Goal: Transaction & Acquisition: Purchase product/service

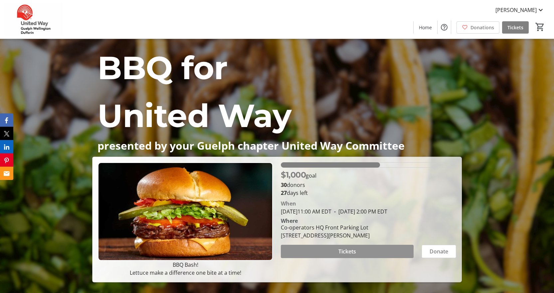
click at [345, 253] on span "Tickets" at bounding box center [348, 252] width 18 height 8
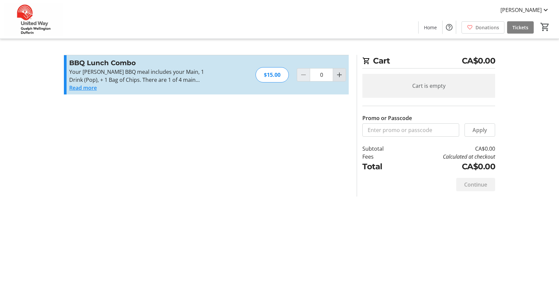
click at [340, 74] on mat-icon "Increment by one" at bounding box center [340, 75] width 8 height 8
type input "1"
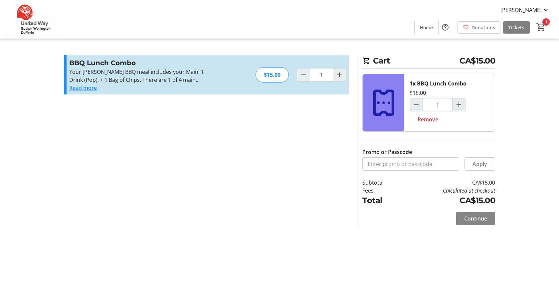
click at [474, 220] on span "Continue" at bounding box center [476, 219] width 23 height 8
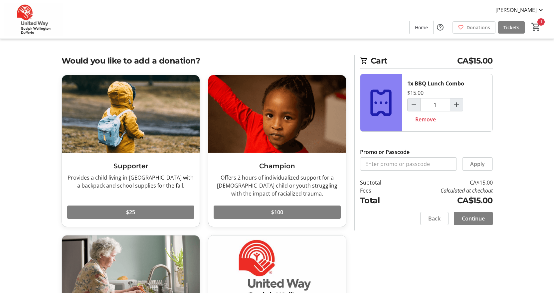
drag, startPoint x: 467, startPoint y: 220, endPoint x: 461, endPoint y: 264, distance: 43.7
click at [475, 268] on div "Would you like to add a donation? Supporter Provides a child living in [GEOGRAP…" at bounding box center [278, 225] width 440 height 341
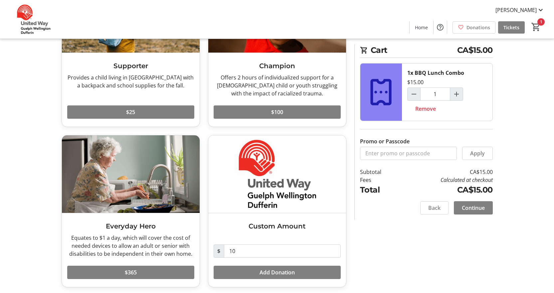
scroll to position [103, 0]
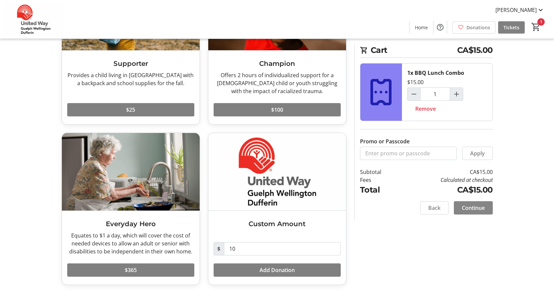
click at [470, 210] on span "Continue" at bounding box center [473, 208] width 23 height 8
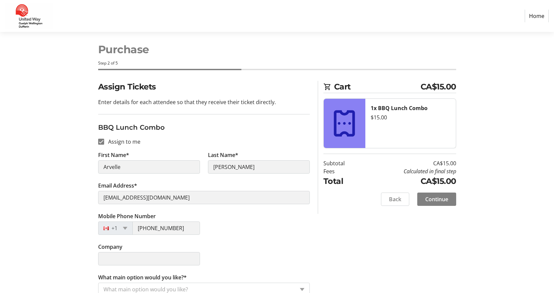
scroll to position [17, 0]
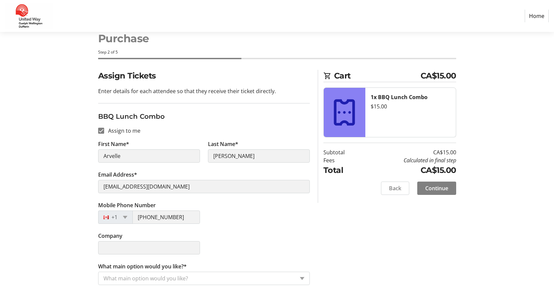
click at [209, 280] on input "What main option would you like?*" at bounding box center [199, 279] width 191 height 8
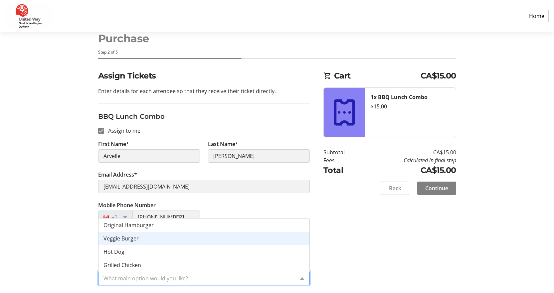
click at [125, 237] on span "Veggie Burger" at bounding box center [121, 238] width 35 height 7
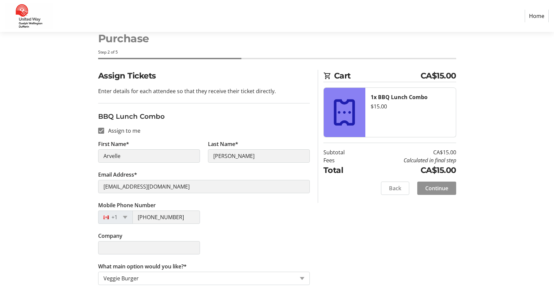
click at [445, 189] on span "Continue" at bounding box center [437, 188] width 23 height 8
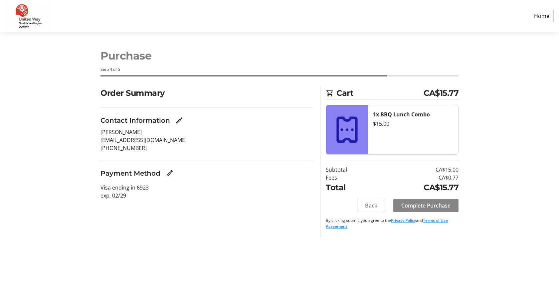
click at [437, 206] on span "Complete Purchase" at bounding box center [426, 206] width 49 height 8
